Goal: Transaction & Acquisition: Purchase product/service

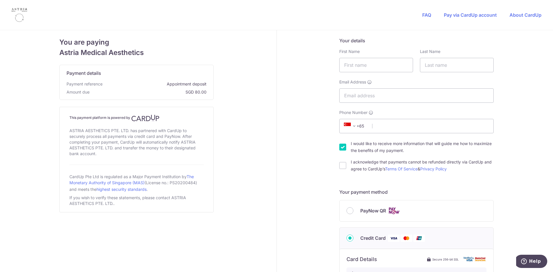
click at [373, 209] on span "PayNow QR" at bounding box center [373, 210] width 26 height 7
click at [353, 209] on input "PayNow QR" at bounding box center [349, 210] width 7 height 7
radio input "true"
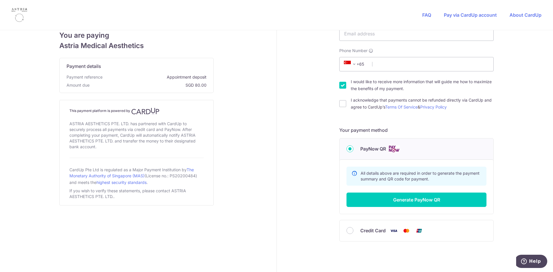
scroll to position [80, 0]
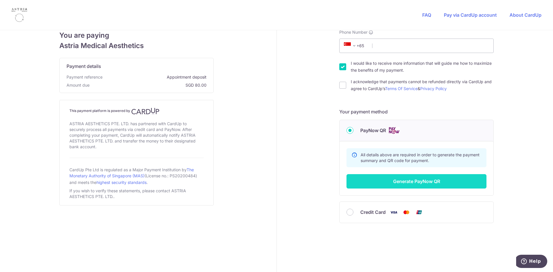
click at [433, 183] on button "Generate PayNow QR" at bounding box center [416, 181] width 140 height 14
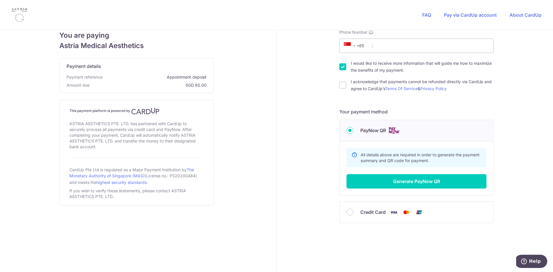
scroll to position [0, 0]
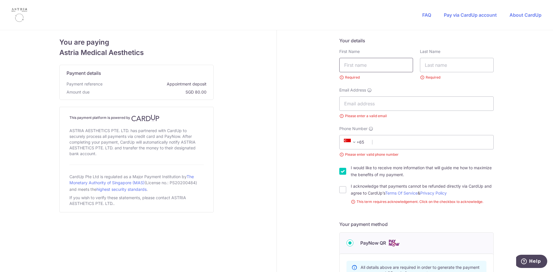
click at [368, 66] on input "text" at bounding box center [376, 65] width 74 height 14
type input "[PERSON_NAME]"
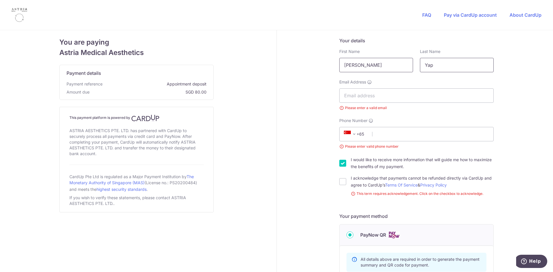
type input "Yap"
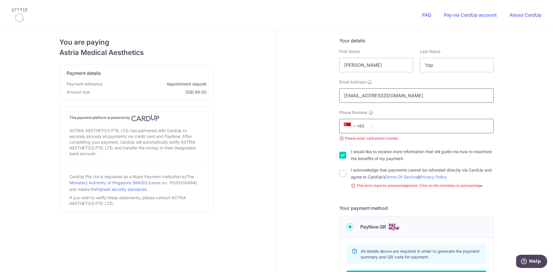
type input "[EMAIL_ADDRESS][DOMAIN_NAME]"
click at [393, 126] on input "Phone Number" at bounding box center [416, 126] width 154 height 14
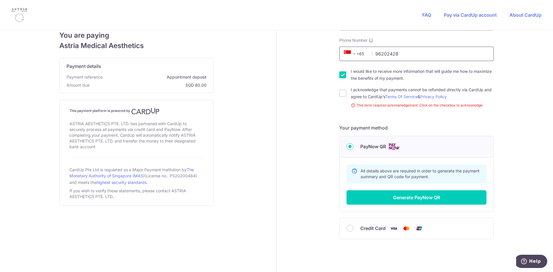
scroll to position [86, 0]
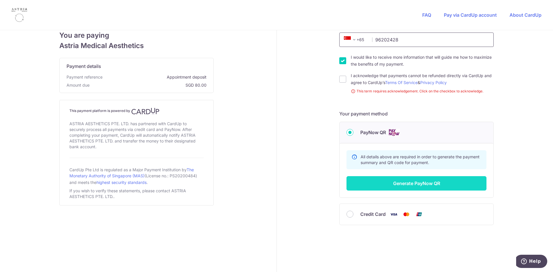
type input "96202428"
click at [423, 187] on button "Generate PayNow QR" at bounding box center [416, 183] width 140 height 14
click at [426, 182] on button "Generate PayNow QR" at bounding box center [416, 183] width 140 height 14
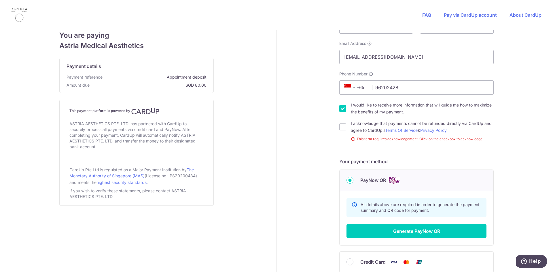
scroll to position [0, 0]
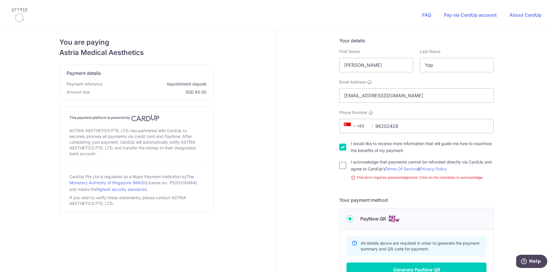
click at [341, 166] on input "I acknowledge that payments cannot be refunded directly via CardUp and agree to…" at bounding box center [342, 165] width 7 height 7
checkbox input "true"
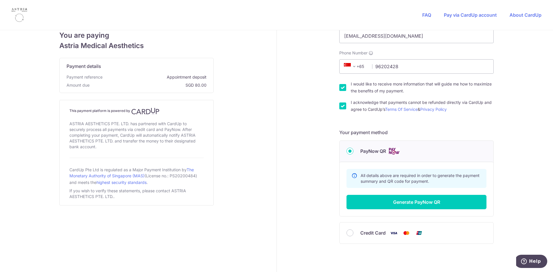
scroll to position [80, 0]
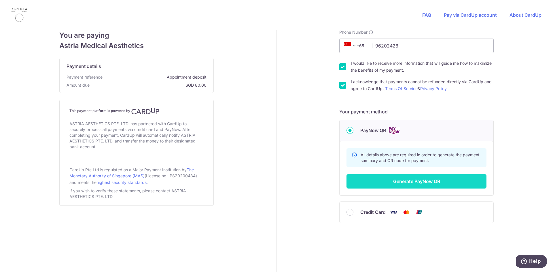
click at [408, 182] on button "Generate PayNow QR" at bounding box center [416, 181] width 140 height 14
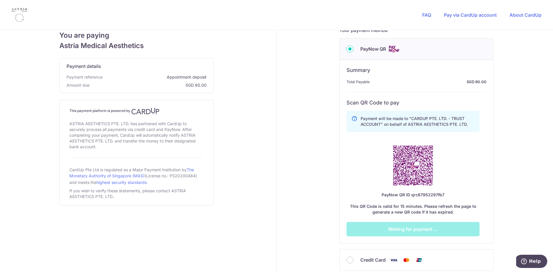
scroll to position [167, 0]
